Goal: Transaction & Acquisition: Purchase product/service

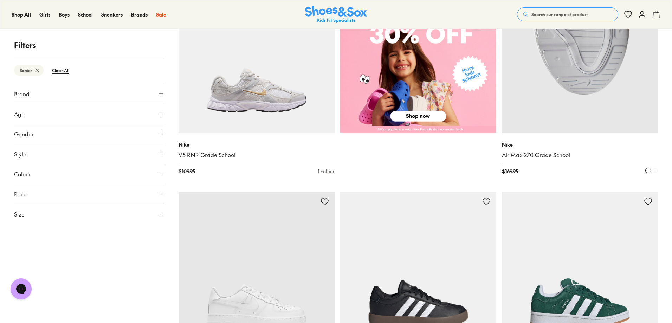
scroll to position [386, 0]
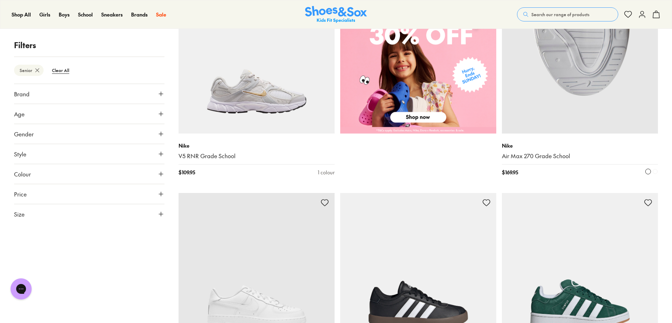
click at [552, 94] on img at bounding box center [580, 55] width 156 height 156
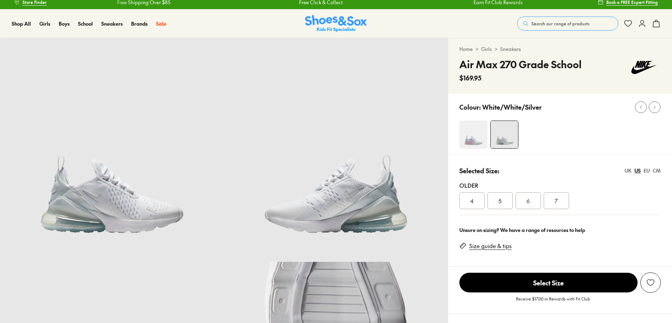
scroll to position [70, 0]
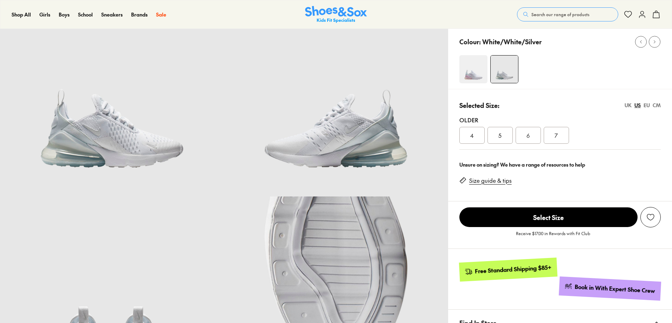
click at [647, 106] on div "EU" at bounding box center [647, 105] width 6 height 7
select select "*"
click at [475, 133] on span "36" at bounding box center [472, 135] width 6 height 8
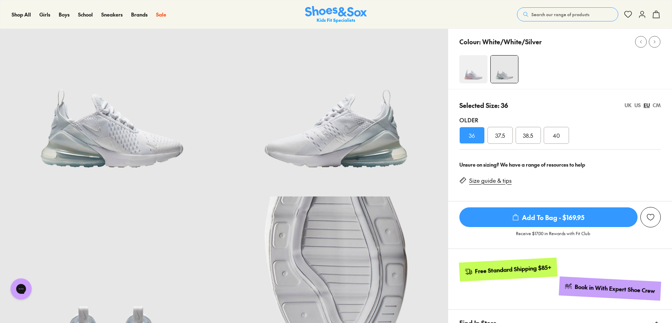
click at [536, 218] on span "Add To Bag - $169.95" at bounding box center [549, 217] width 178 height 20
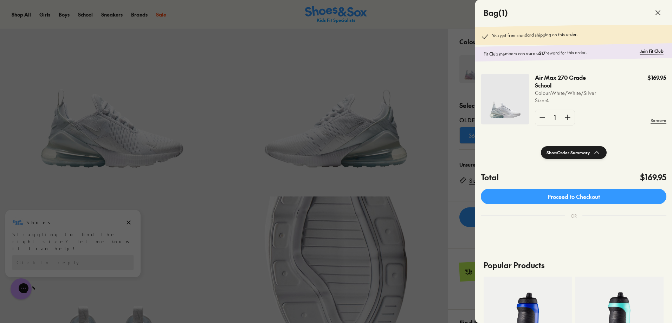
click at [659, 9] on icon at bounding box center [658, 12] width 8 height 8
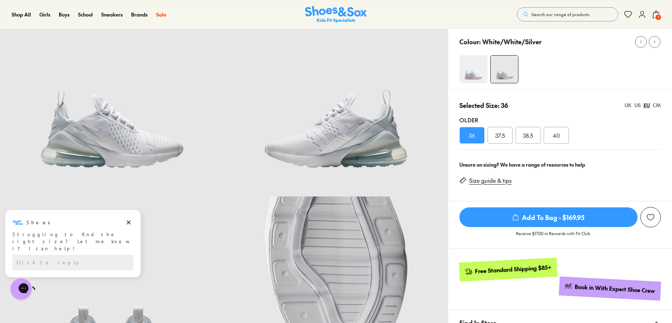
drag, startPoint x: 635, startPoint y: 12, endPoint x: 643, endPoint y: 17, distance: 9.0
click at [635, 12] on div "Search our range of products Clear Close Popular Searches crocs asics nike bobu…" at bounding box center [588, 14] width 143 height 15
click at [643, 17] on icon at bounding box center [642, 14] width 8 height 8
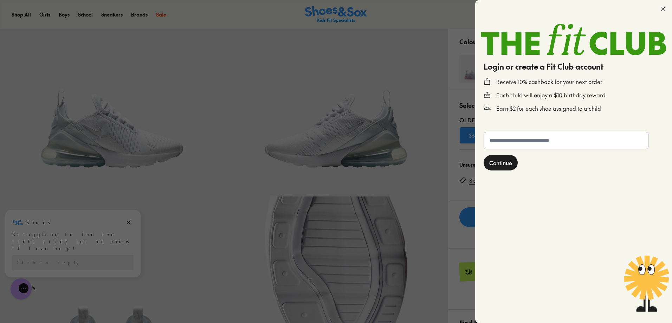
click at [535, 137] on input "text" at bounding box center [566, 140] width 164 height 17
type input "**********"
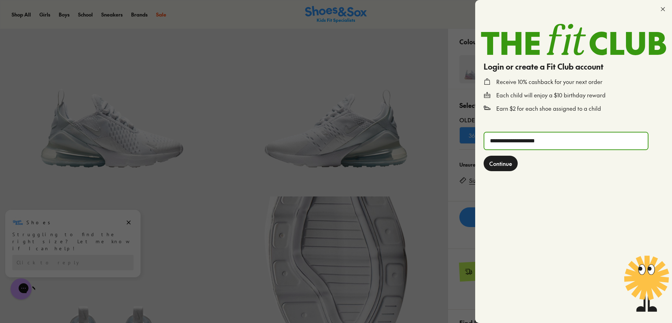
click at [506, 165] on span "Continue" at bounding box center [501, 163] width 23 height 8
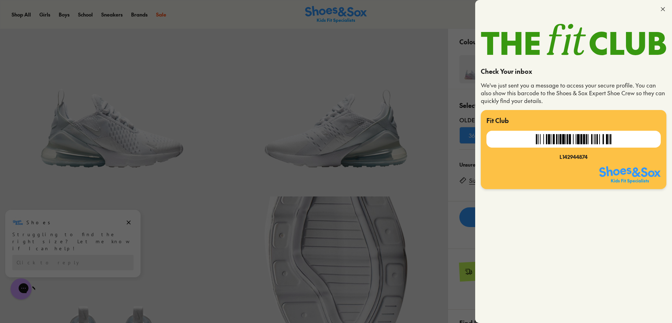
click at [663, 9] on icon at bounding box center [663, 9] width 7 height 7
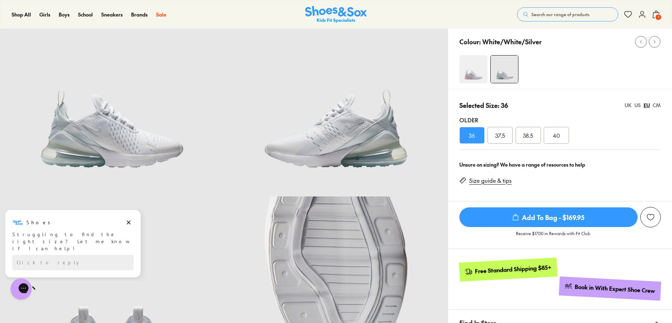
click at [659, 15] on span "1" at bounding box center [658, 17] width 7 height 7
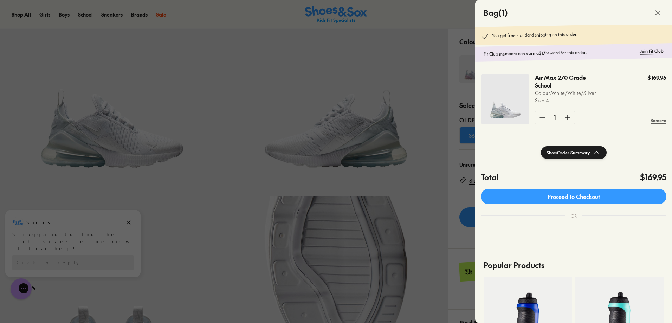
click at [534, 52] on p "Fit Club members can earn a $17 reward for this order." at bounding box center [560, 52] width 153 height 9
click at [652, 52] on link "Join Fit Club" at bounding box center [652, 51] width 24 height 7
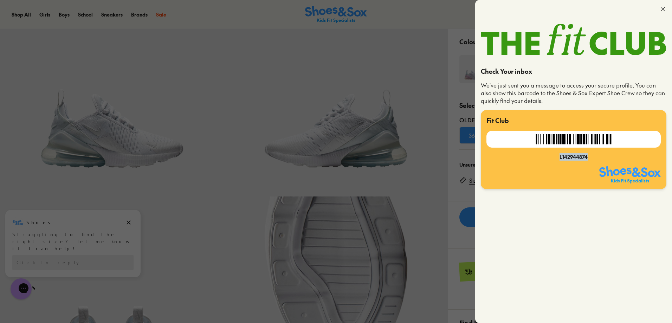
drag, startPoint x: 588, startPoint y: 158, endPoint x: 560, endPoint y: 159, distance: 28.8
click at [560, 159] on div "L142944874" at bounding box center [574, 156] width 174 height 7
copy div "L142944874"
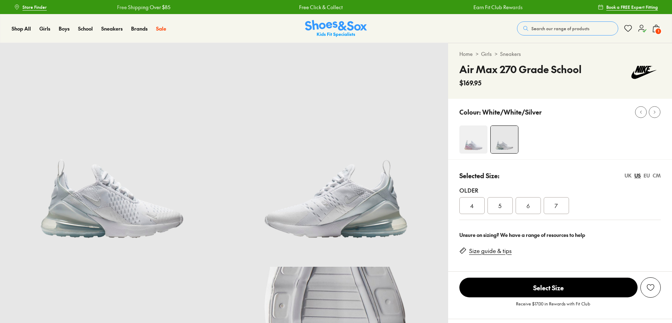
select select "*"
click at [637, 31] on div "$23.59" at bounding box center [637, 28] width 13 height 7
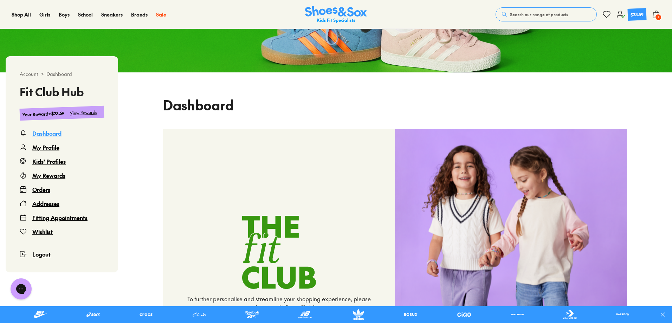
click at [34, 189] on div "Orders" at bounding box center [41, 189] width 18 height 8
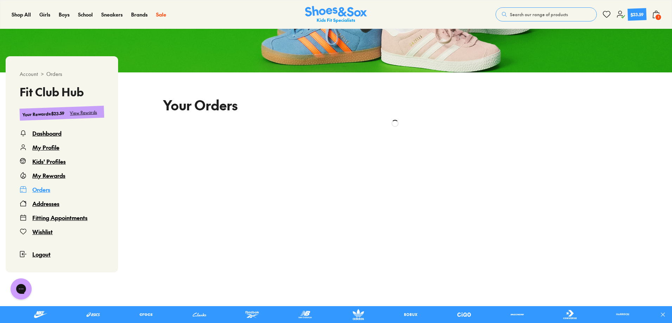
scroll to position [43, 0]
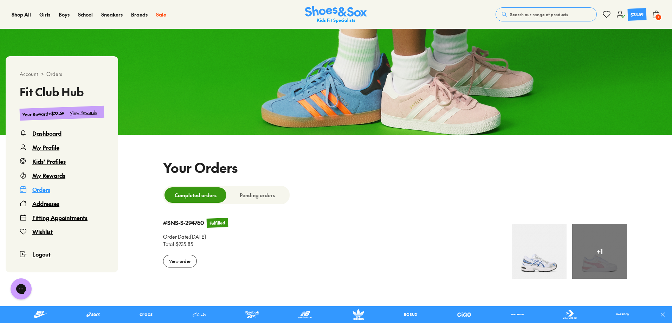
select select
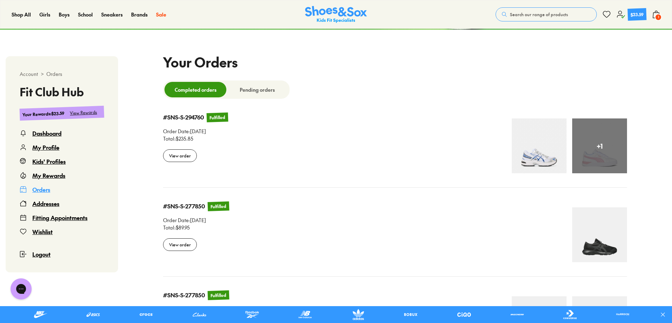
scroll to position [0, 0]
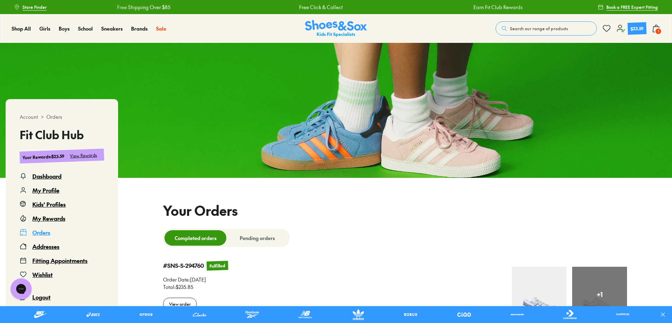
click at [57, 176] on div "Dashboard" at bounding box center [46, 176] width 29 height 8
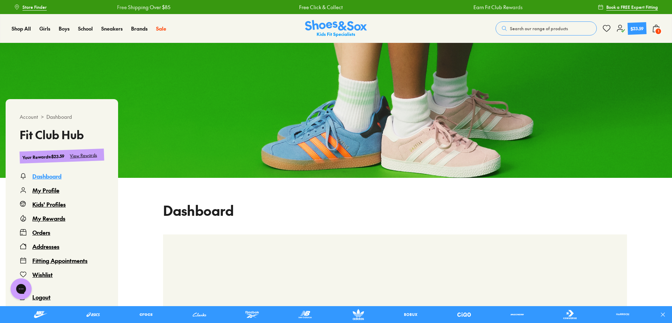
scroll to position [43, 0]
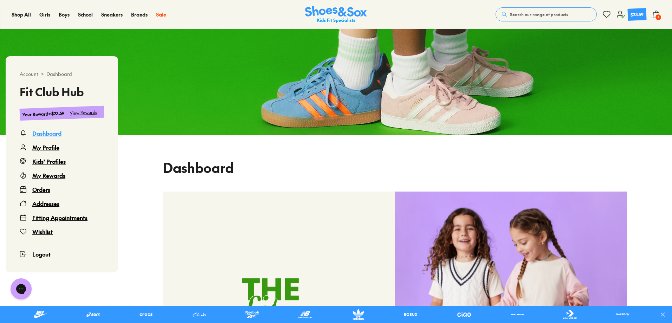
click at [660, 15] on span "1" at bounding box center [658, 17] width 7 height 7
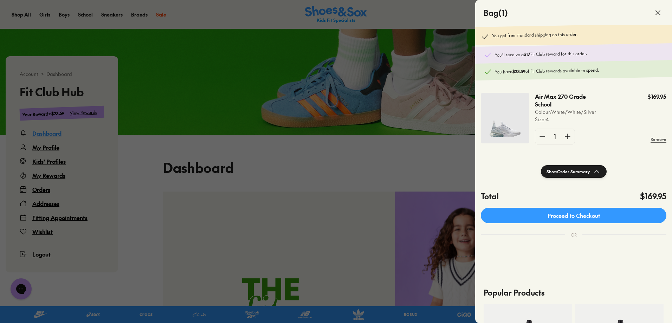
click at [520, 71] on b "$23.59" at bounding box center [519, 71] width 13 height 6
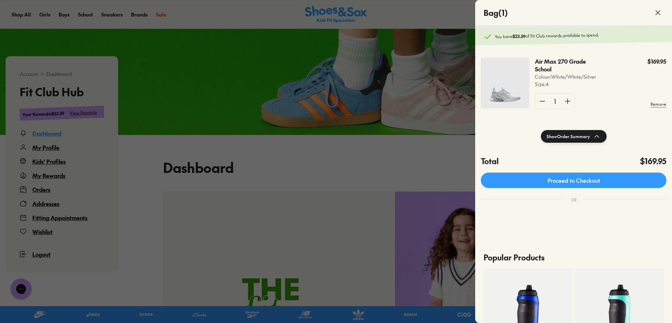
scroll to position [0, 0]
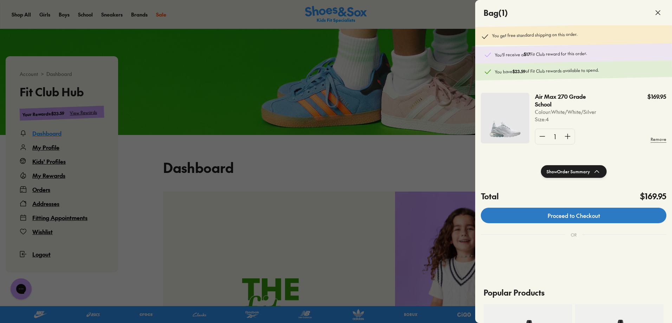
click at [601, 217] on link "Proceed to Checkout" at bounding box center [574, 215] width 186 height 15
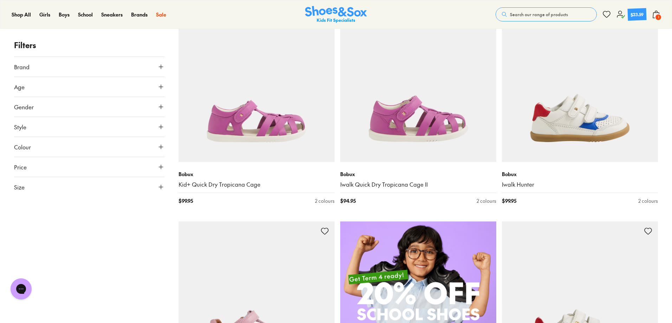
scroll to position [141, 0]
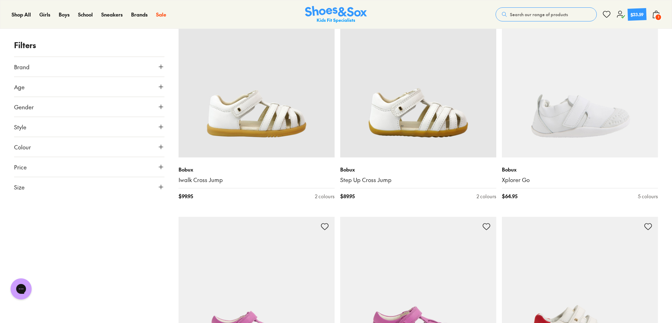
click at [41, 90] on button "Age" at bounding box center [89, 87] width 151 height 20
click at [45, 129] on div "Infant/Toddler ( 90 ) Youth ( 27 ) Pre Walker ( 11 )" at bounding box center [89, 116] width 151 height 39
click at [100, 102] on label "Youth" at bounding box center [104, 103] width 12 height 7
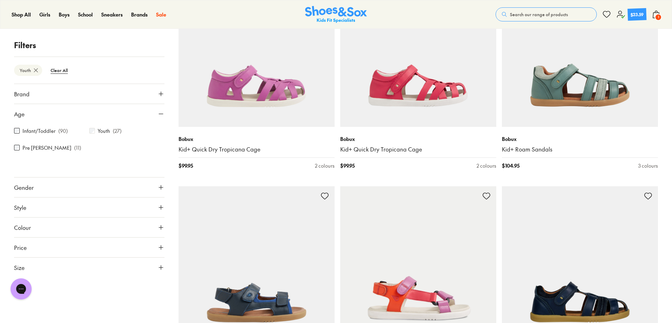
scroll to position [184, 0]
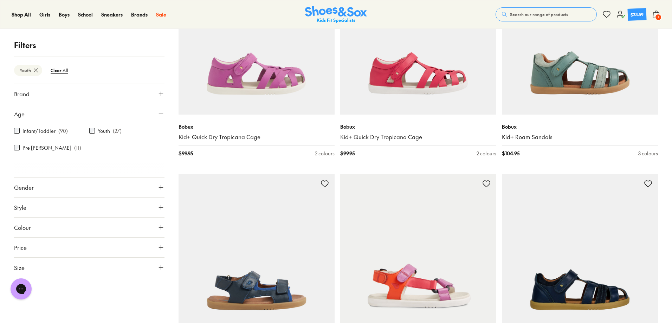
click at [30, 97] on button "Brand" at bounding box center [89, 94] width 151 height 20
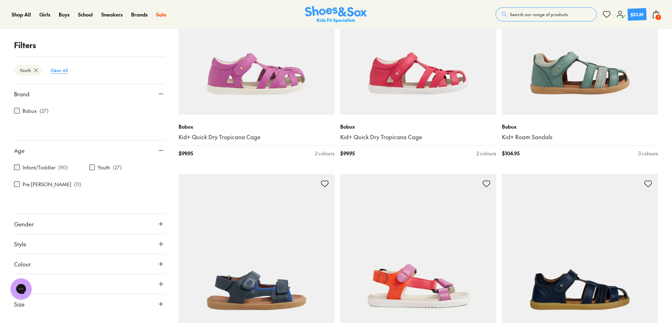
click at [51, 69] on btn "Clear All" at bounding box center [59, 70] width 28 height 13
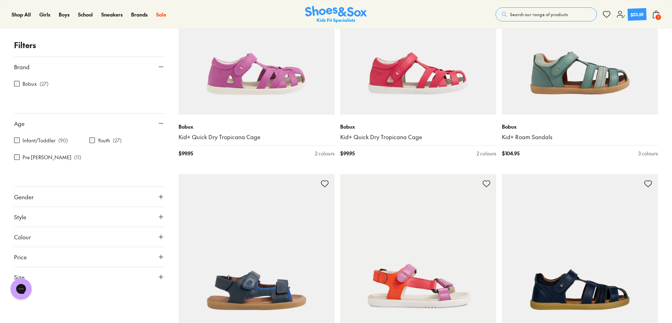
scroll to position [50, 0]
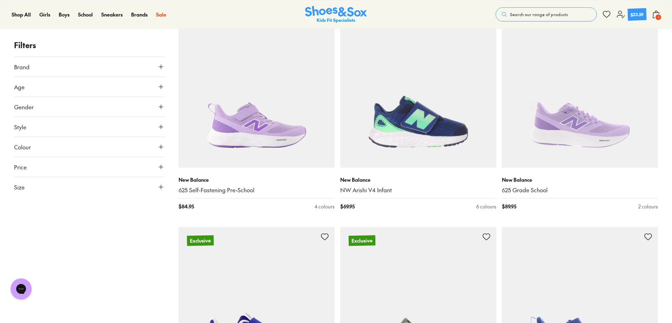
scroll to position [2145, 0]
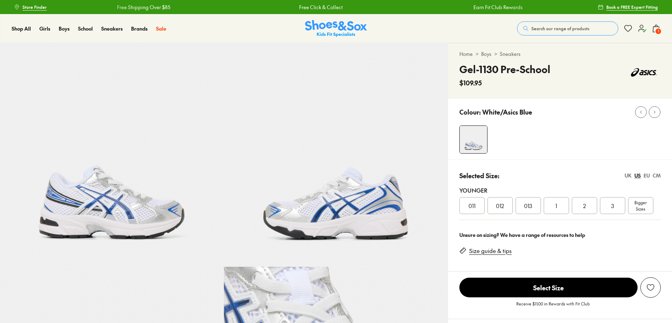
select select "*"
